Goal: Find specific page/section: Find specific page/section

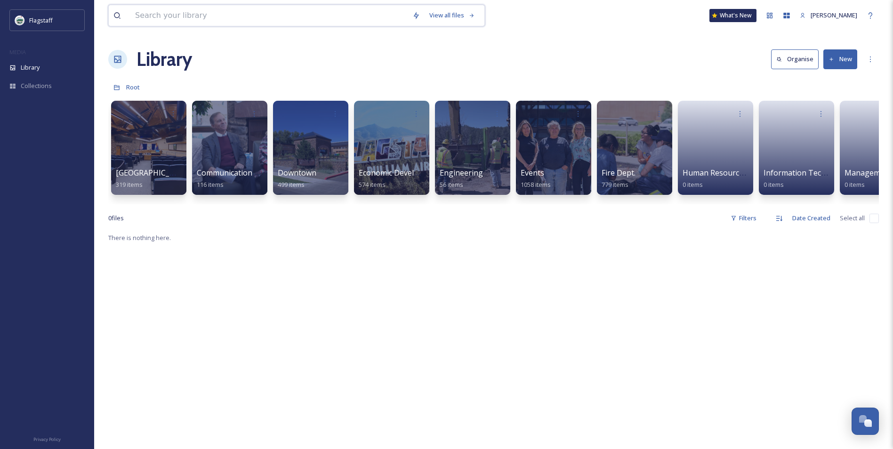
click at [294, 21] on input at bounding box center [268, 15] width 277 height 21
type input "proclamation"
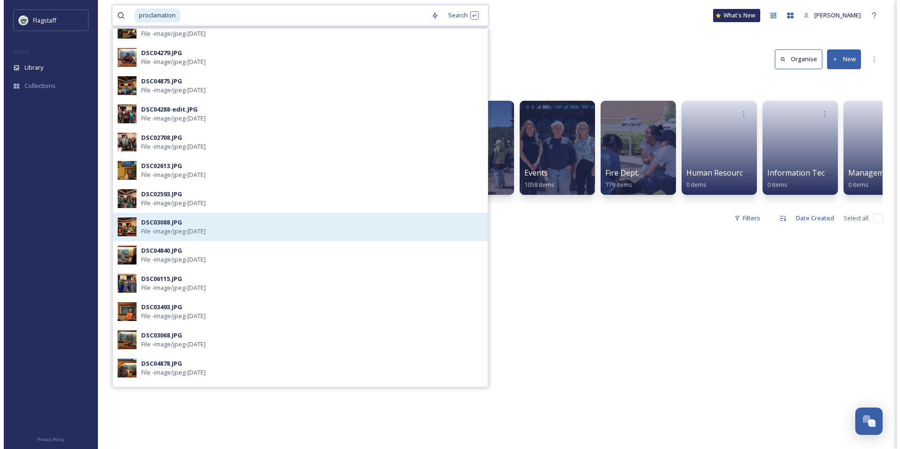
scroll to position [262, 0]
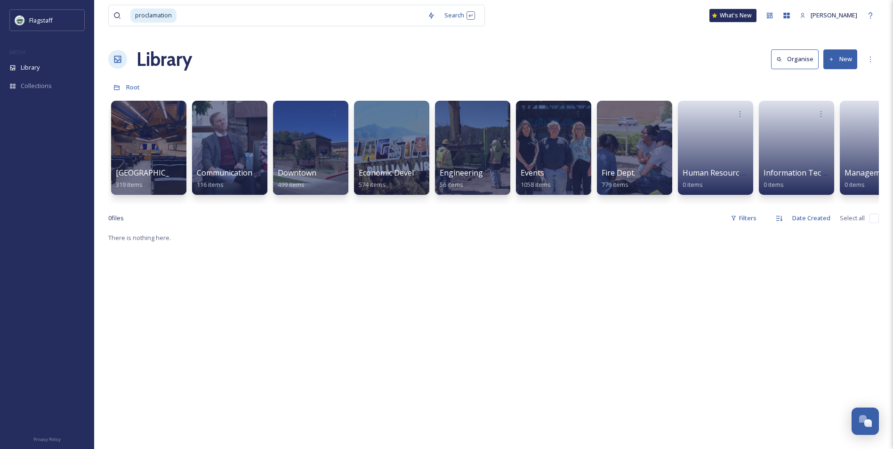
click at [559, 284] on div "There is nothing here." at bounding box center [493, 456] width 771 height 449
click at [227, 19] on input at bounding box center [299, 15] width 245 height 21
drag, startPoint x: 214, startPoint y: 15, endPoint x: 82, endPoint y: 9, distance: 131.4
click at [92, 14] on div "Flagstaff MEDIA Library Collections Privacy Policy proclamation Search What's N…" at bounding box center [446, 340] width 893 height 681
type input "p"
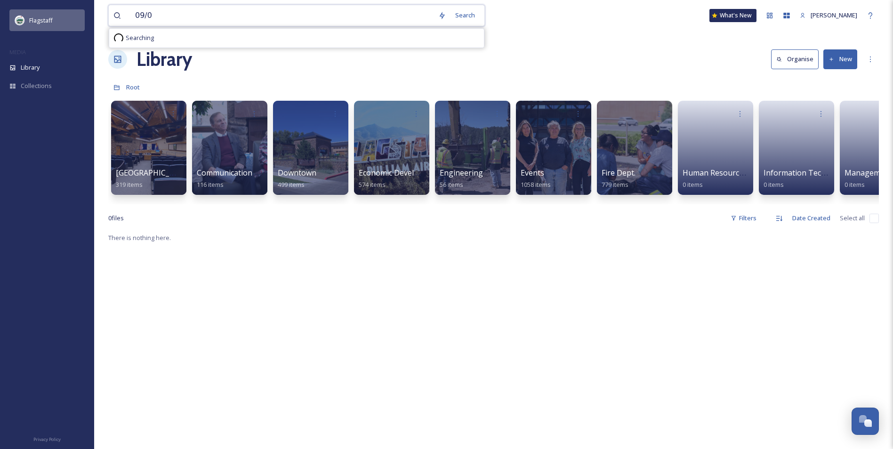
type input "09/02"
drag, startPoint x: 196, startPoint y: 20, endPoint x: 136, endPoint y: 24, distance: 59.9
click at [136, 24] on input "09/02" at bounding box center [281, 15] width 303 height 21
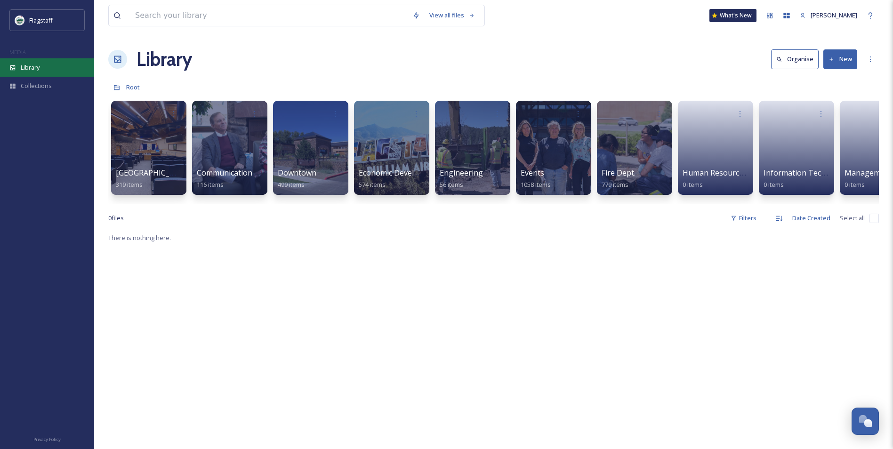
click at [19, 67] on div "Library" at bounding box center [47, 67] width 94 height 18
click at [18, 84] on div "Collections" at bounding box center [47, 86] width 94 height 18
